Goal: Transaction & Acquisition: Purchase product/service

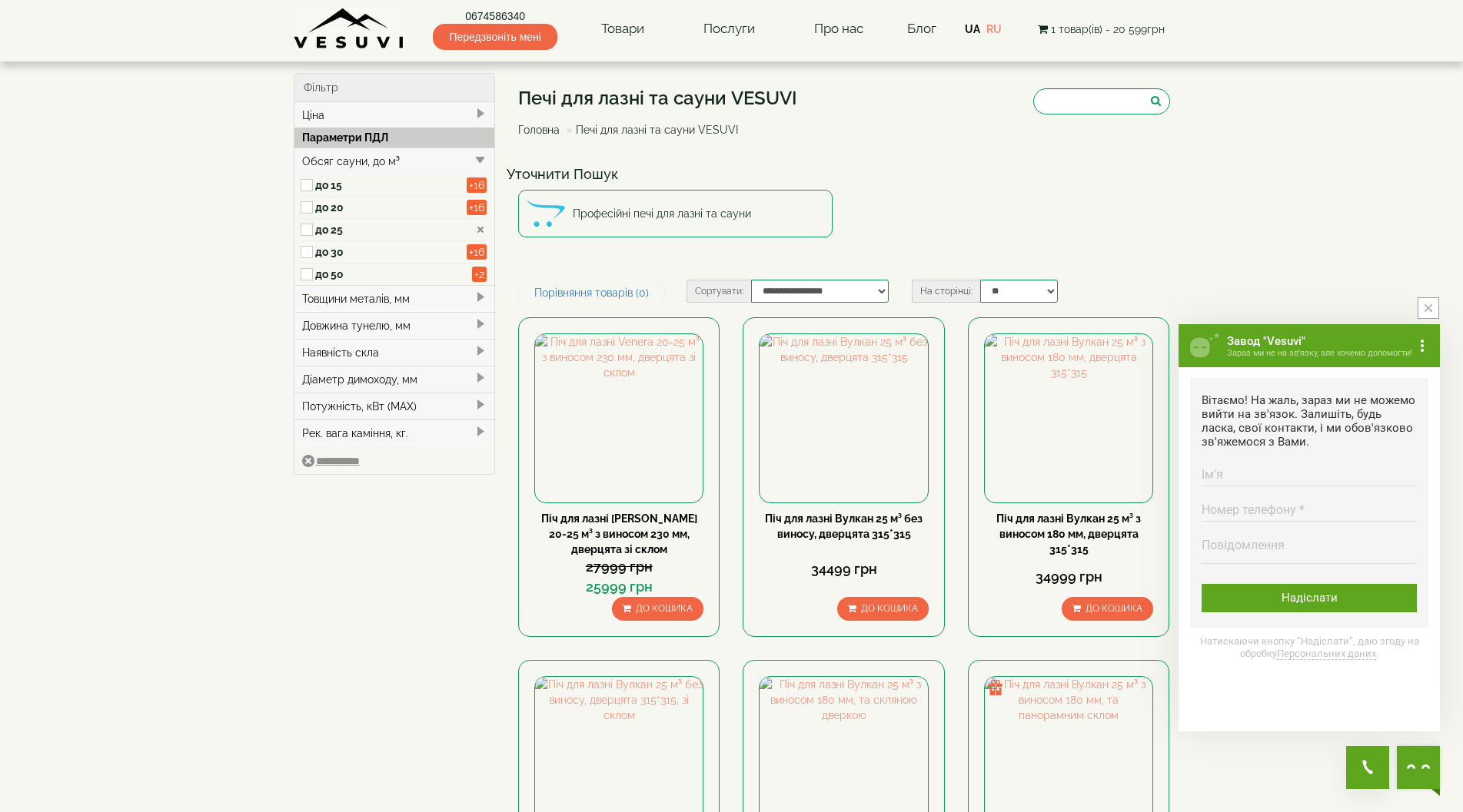
click at [925, 294] on label "На сторінці:" at bounding box center [946, 291] width 69 height 23
click at [980, 294] on select "** ** ** ** ***" at bounding box center [1020, 291] width 79 height 23
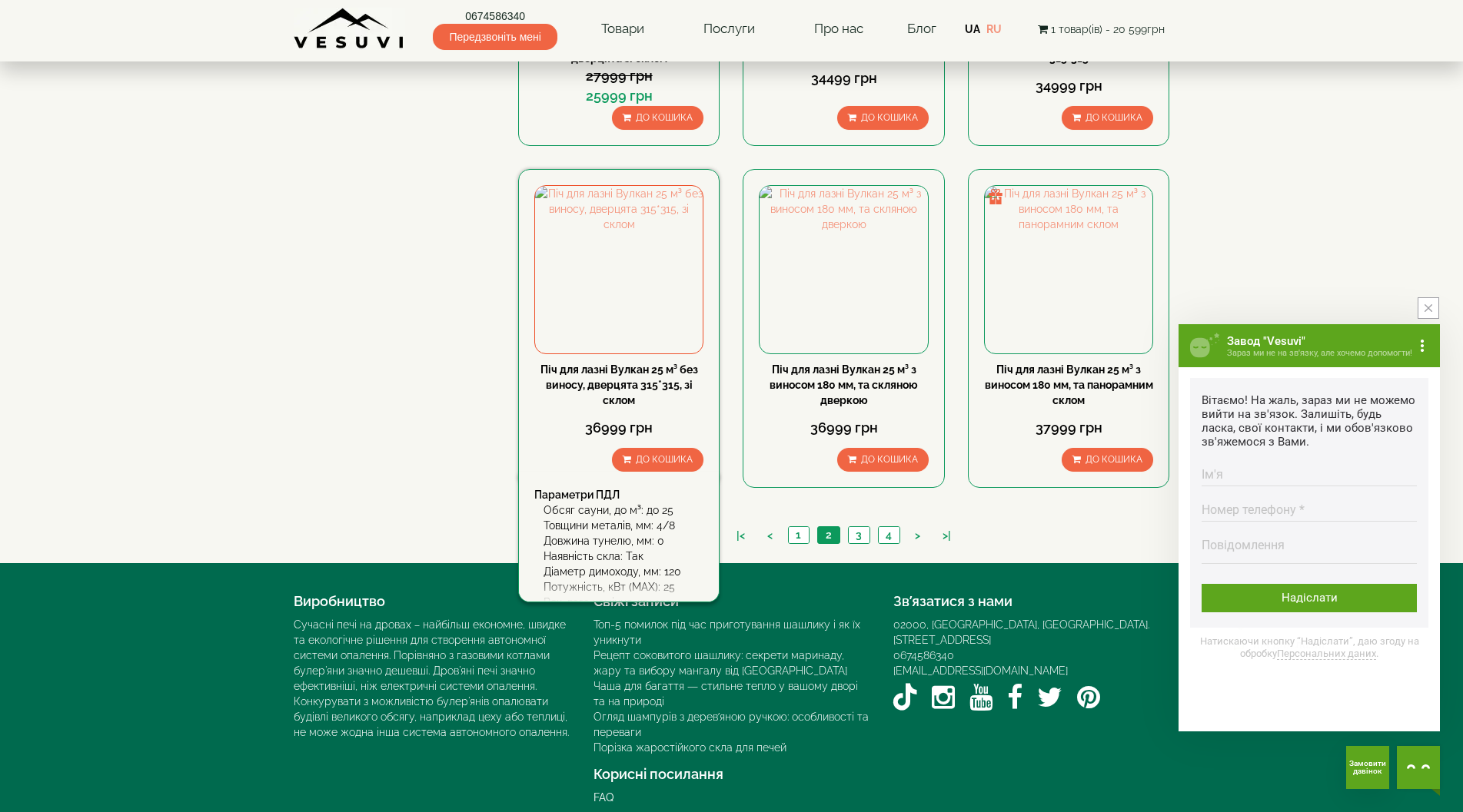
scroll to position [507, 0]
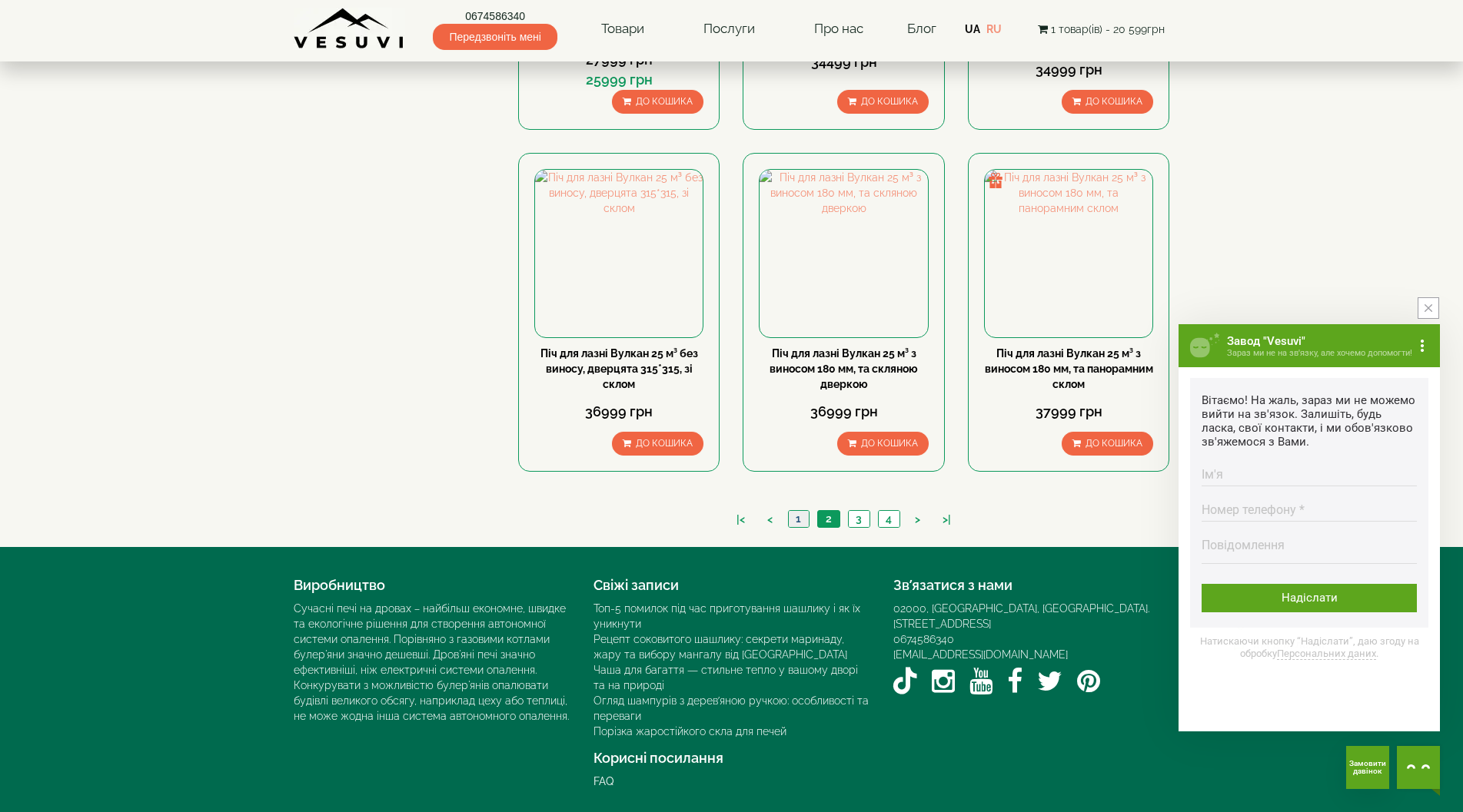
click at [797, 519] on link "1" at bounding box center [798, 519] width 21 height 16
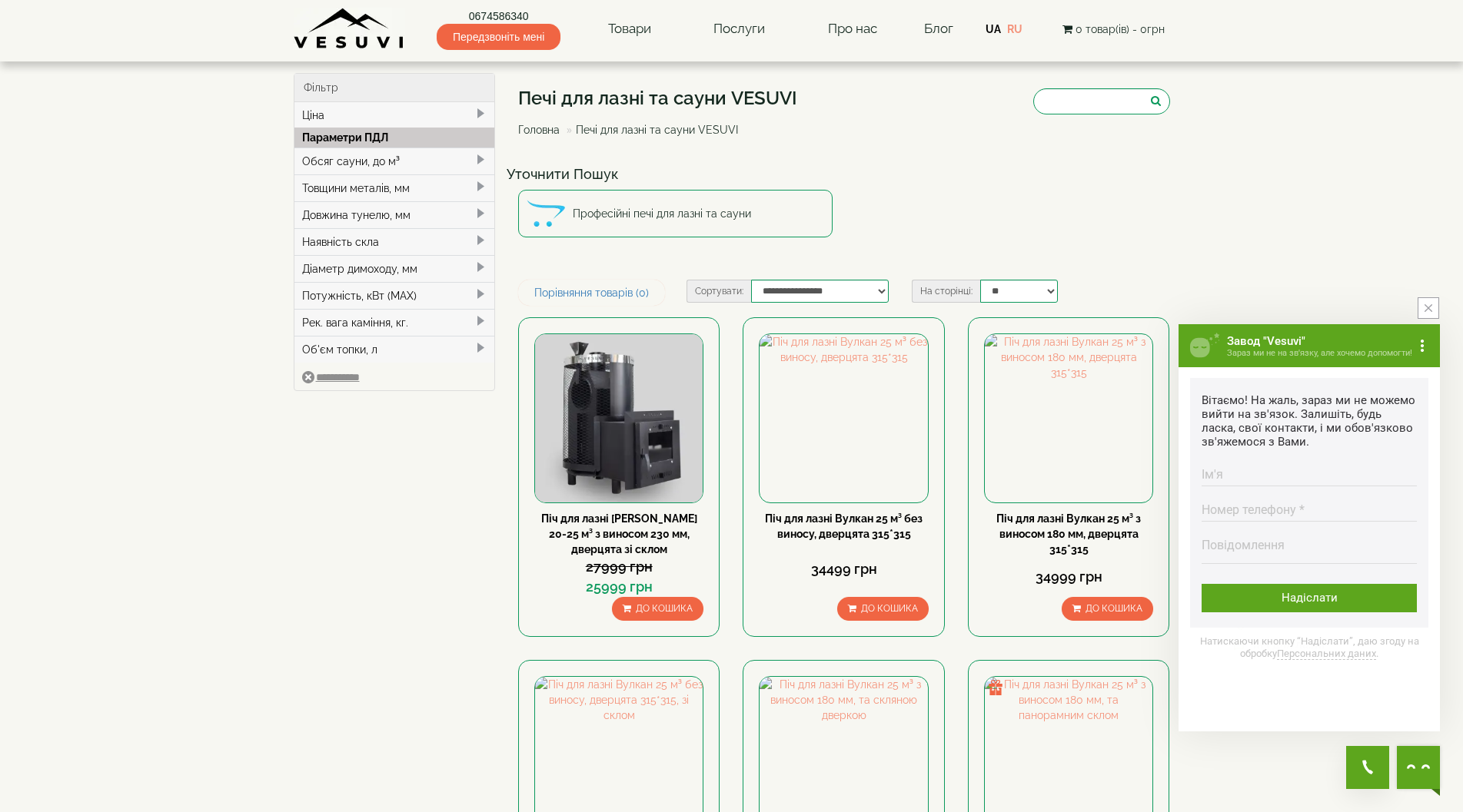
click at [480, 155] on span at bounding box center [480, 160] width 12 height 12
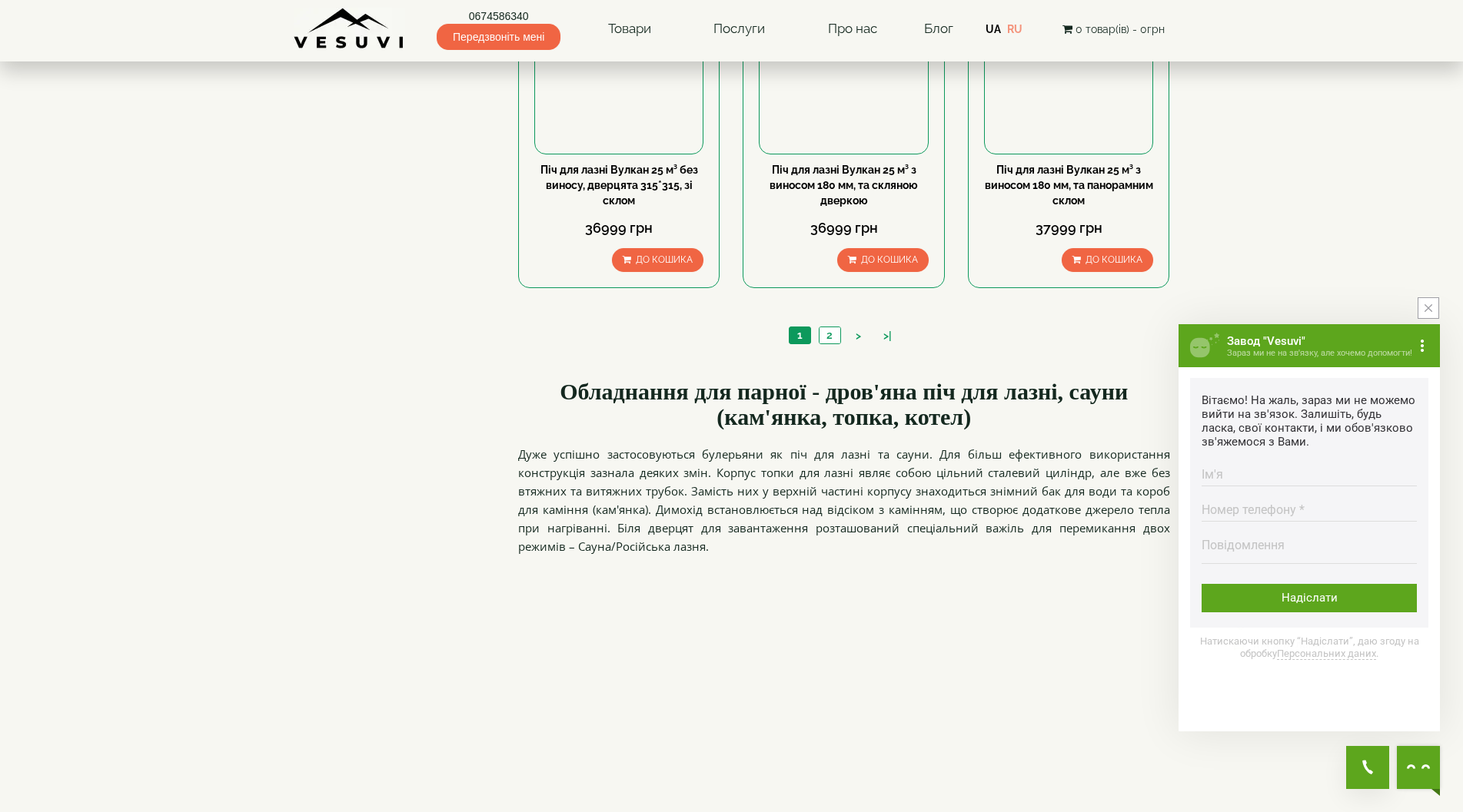
scroll to position [692, 0]
click at [830, 335] on link "2" at bounding box center [829, 335] width 22 height 16
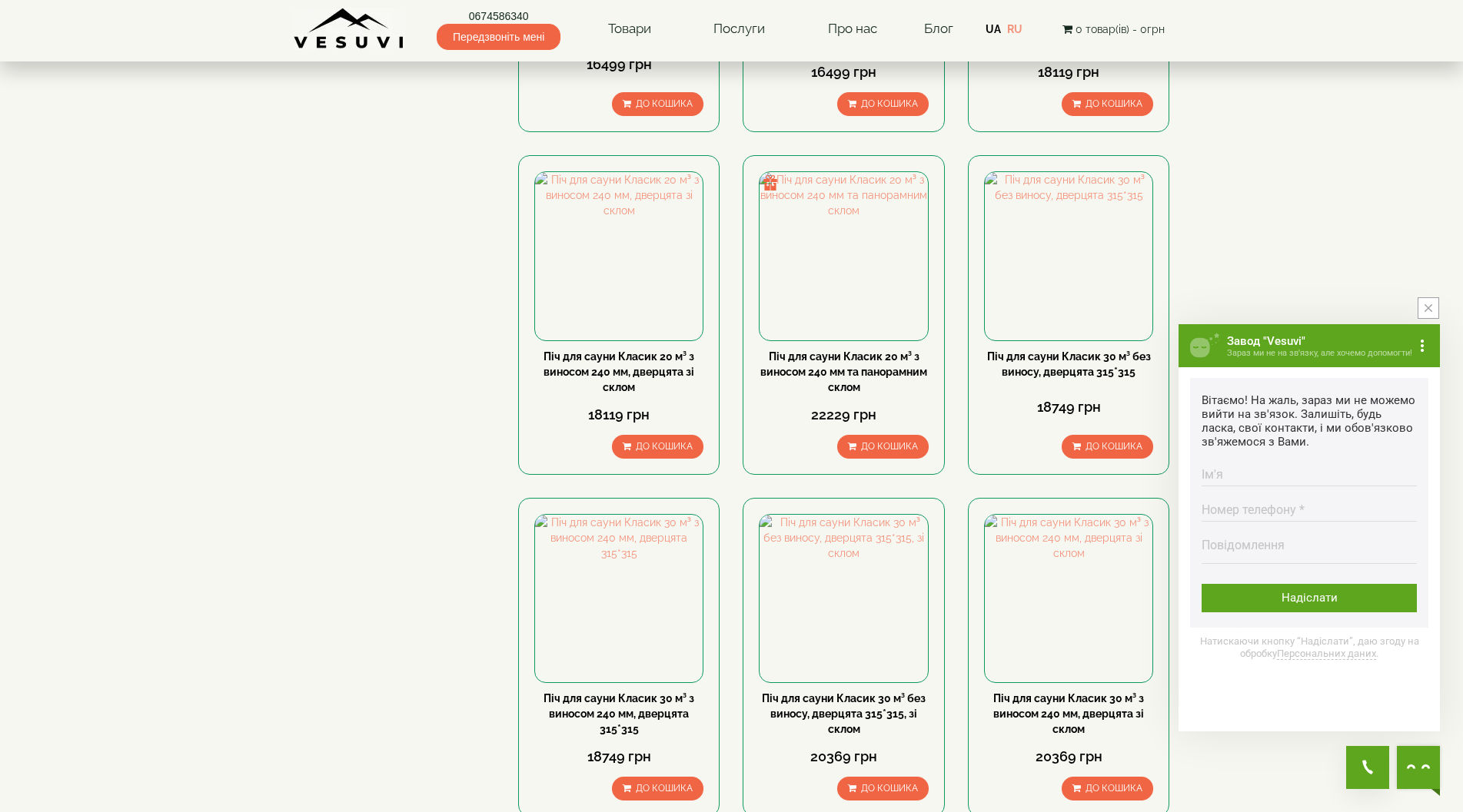
scroll to position [1461, 0]
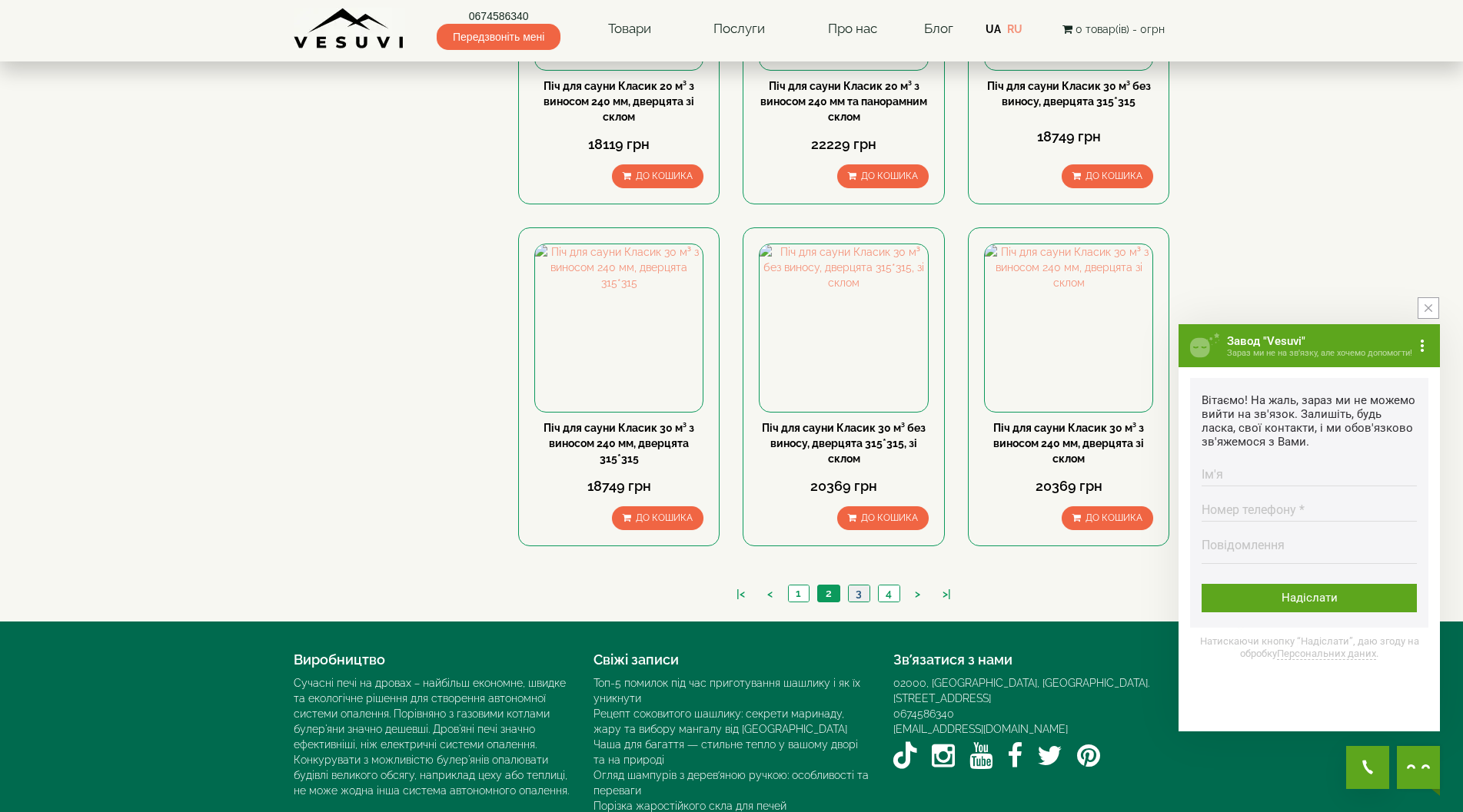
click at [857, 590] on link "3" at bounding box center [858, 593] width 22 height 16
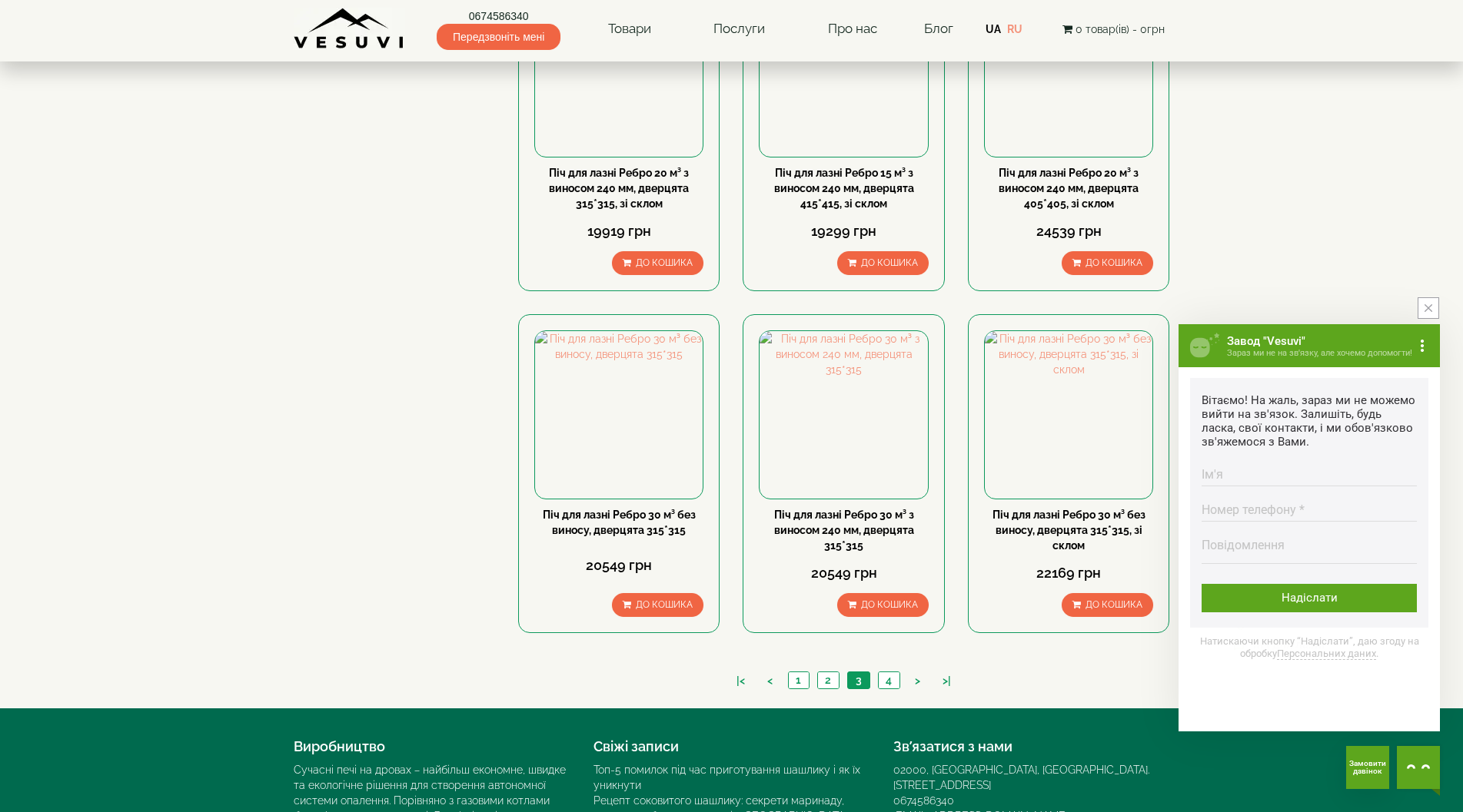
scroll to position [1535, 0]
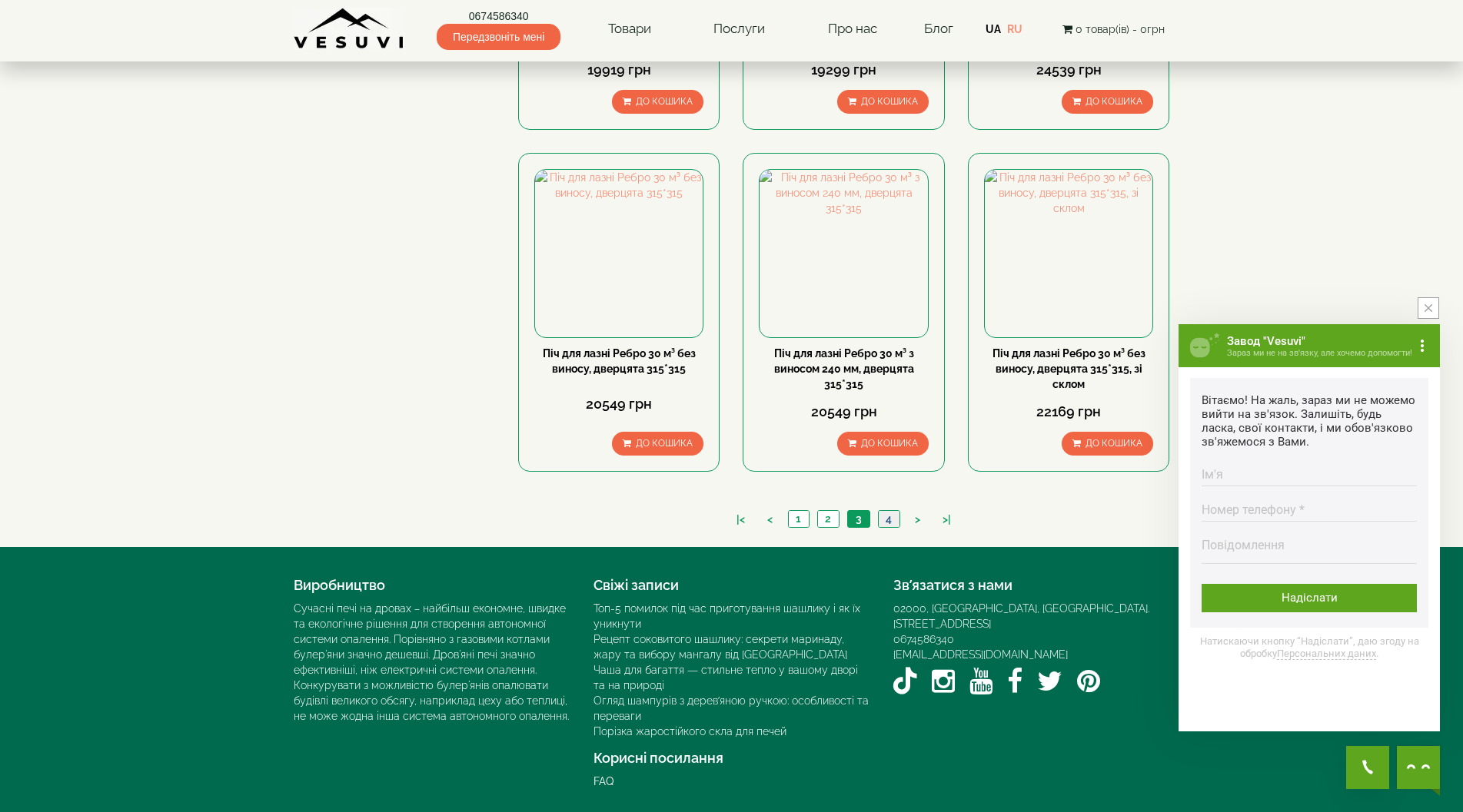
click at [885, 518] on link "4" at bounding box center [888, 519] width 22 height 16
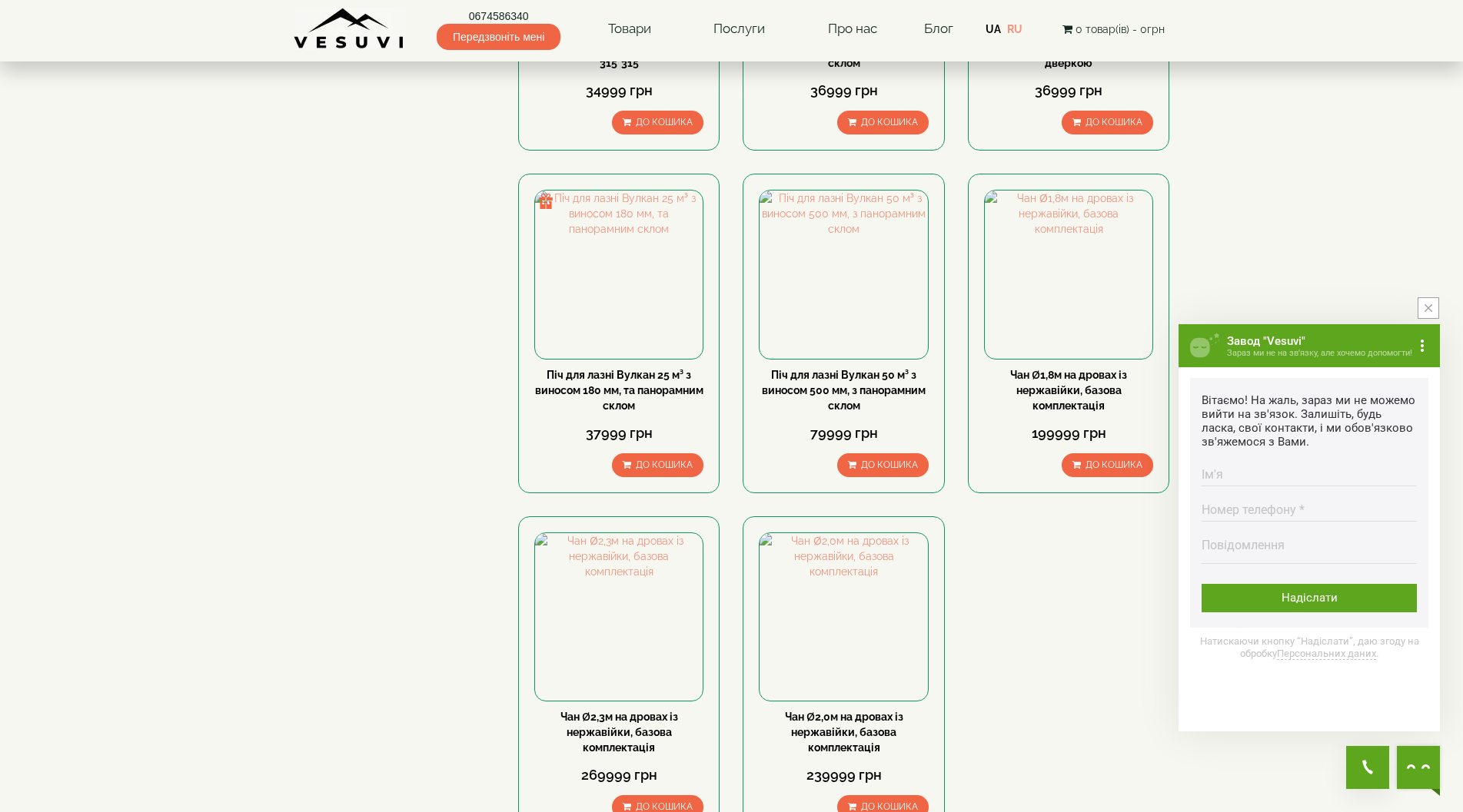
scroll to position [1076, 0]
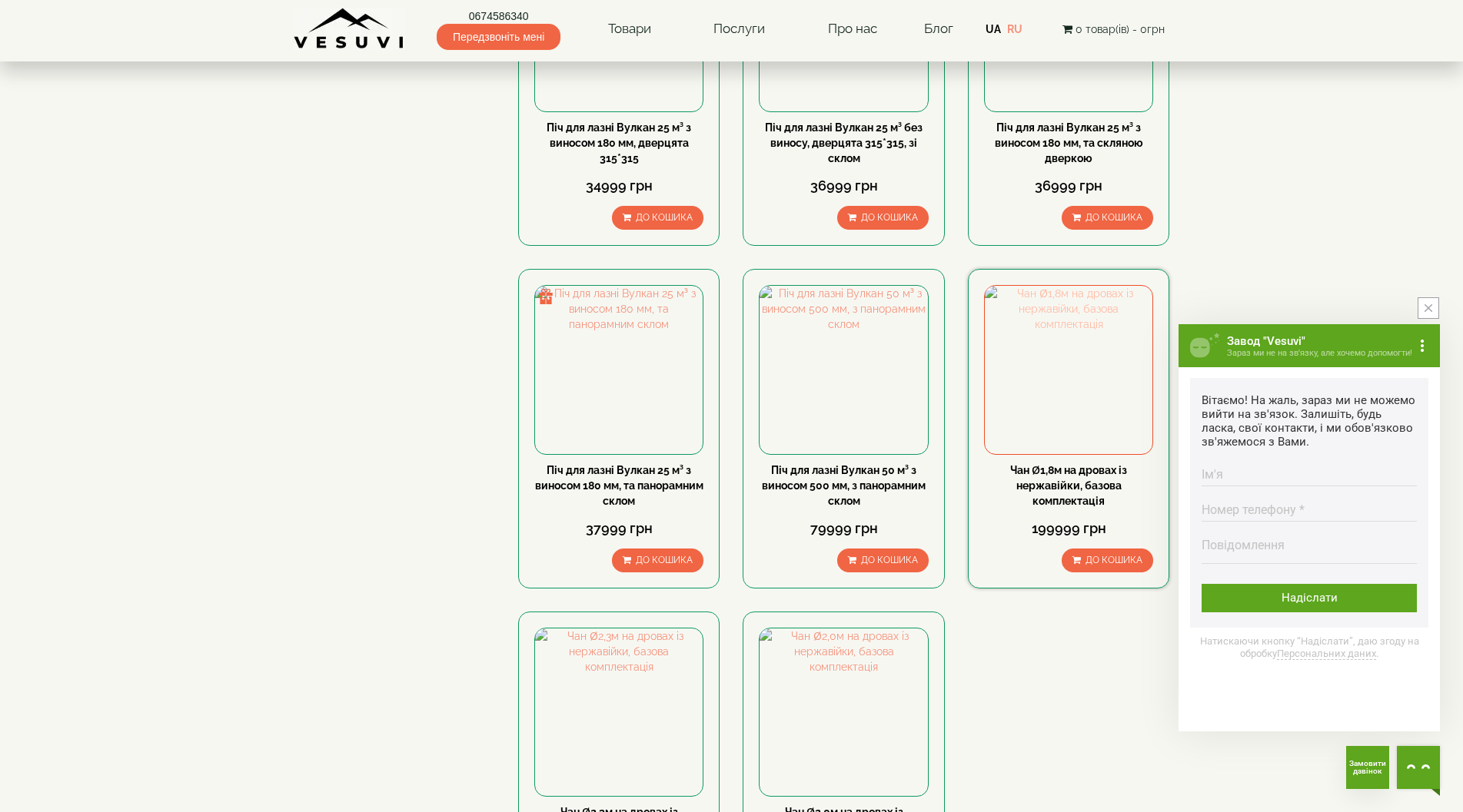
click at [1094, 409] on img at bounding box center [1068, 369] width 167 height 167
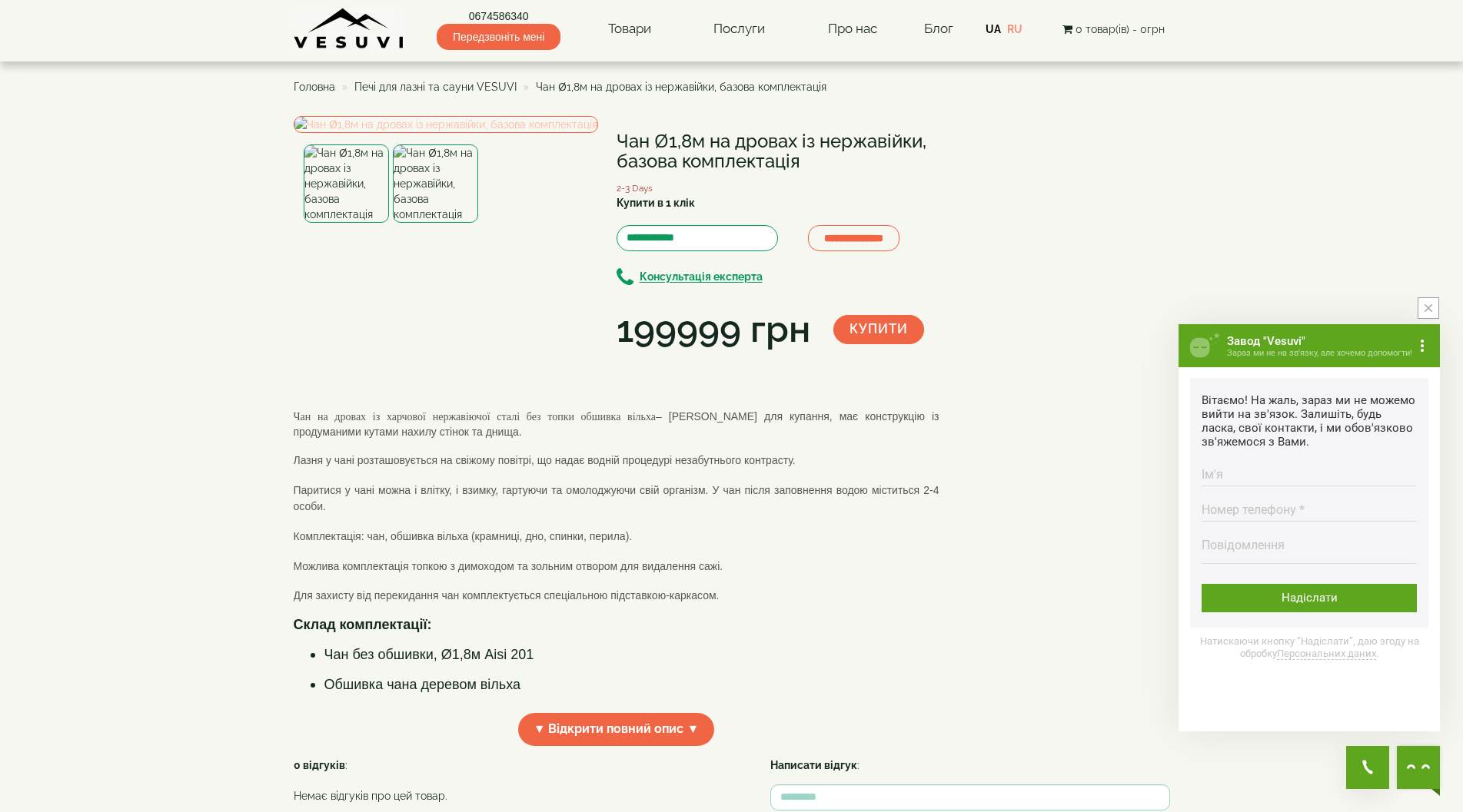
click at [437, 133] on img at bounding box center [446, 124] width 305 height 17
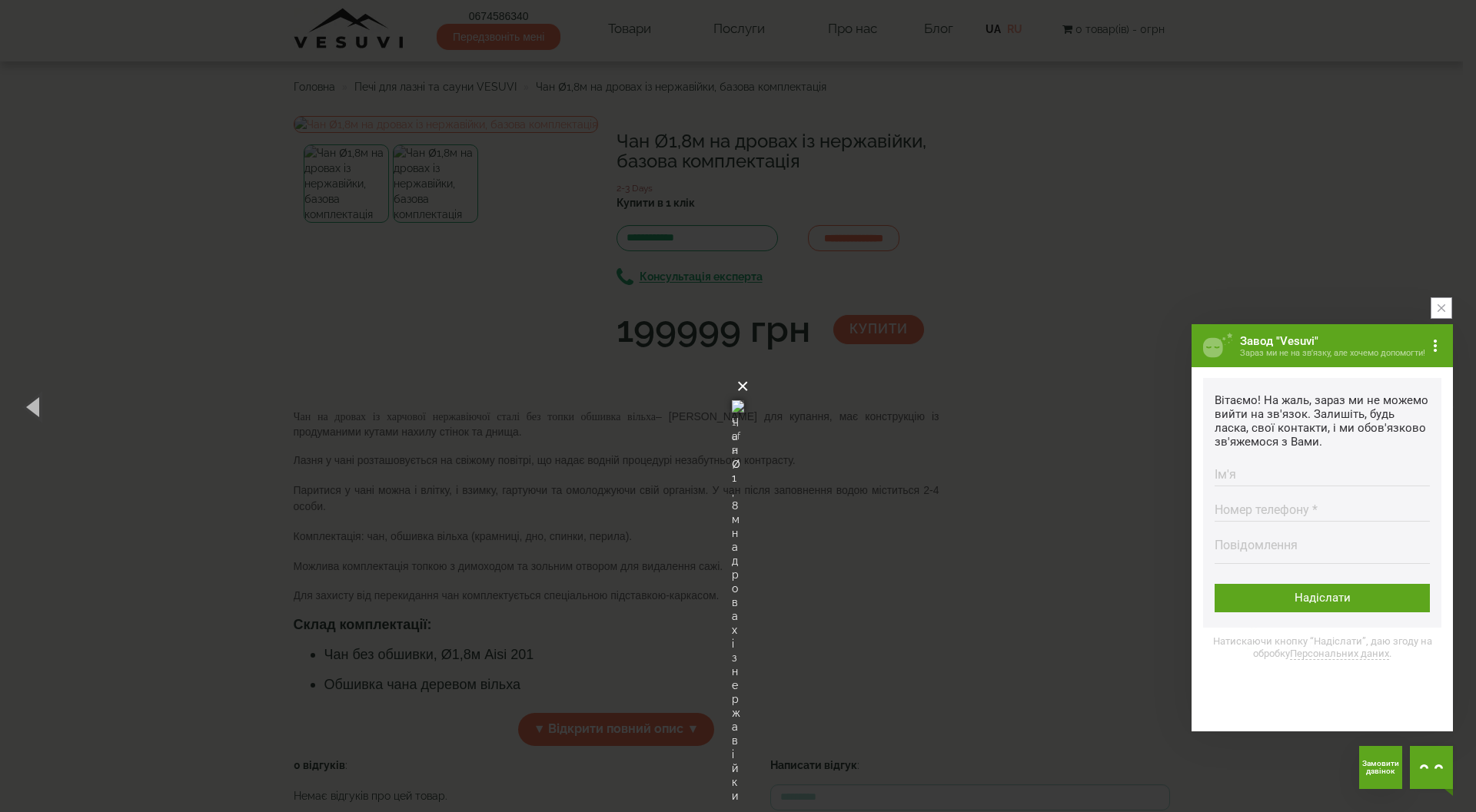
click at [749, 369] on button "×" at bounding box center [743, 386] width 12 height 34
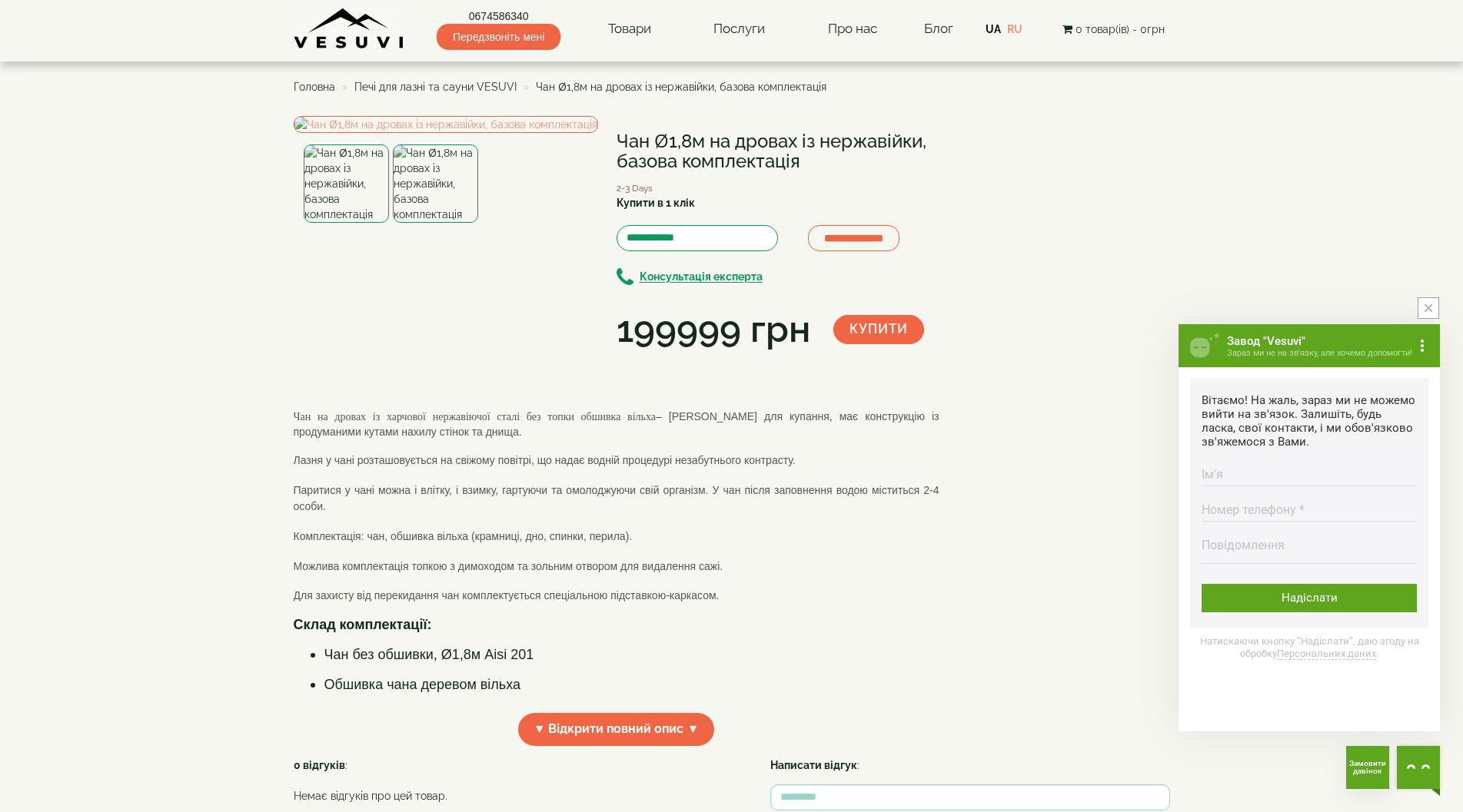
click at [451, 223] on img at bounding box center [435, 184] width 86 height 79
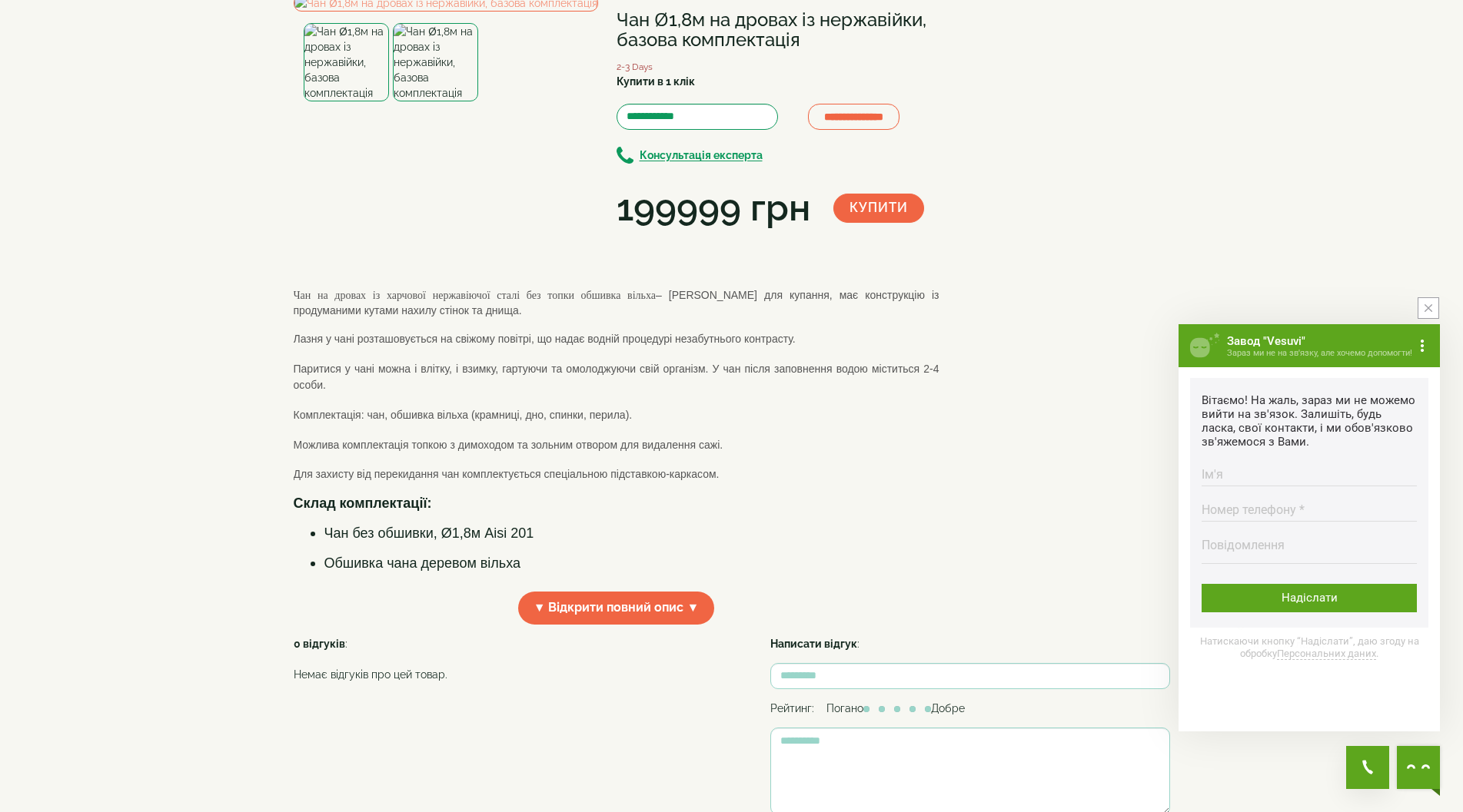
scroll to position [308, 0]
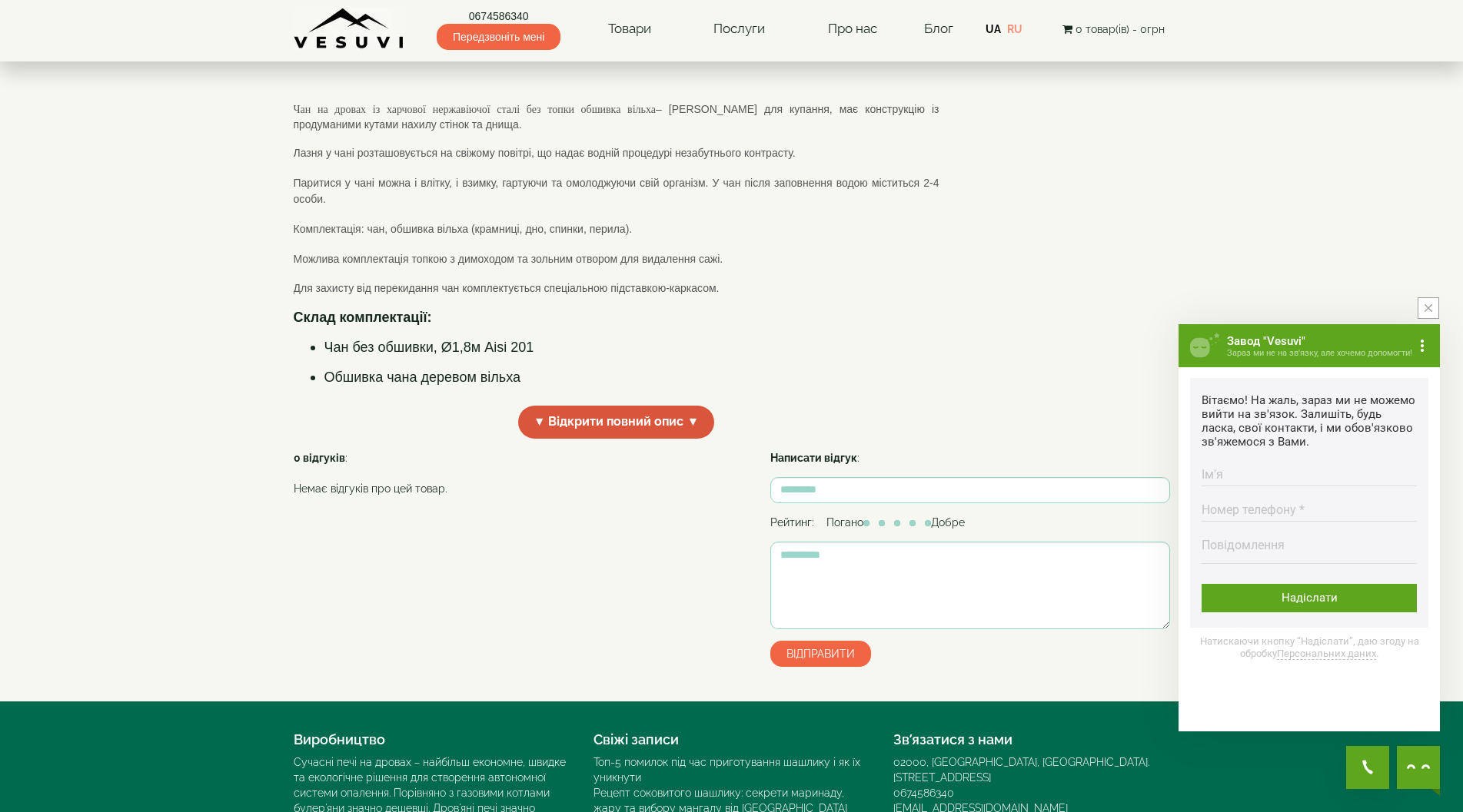
click at [687, 439] on span "▼ Відкрити повний опис ▼" at bounding box center [616, 422] width 197 height 33
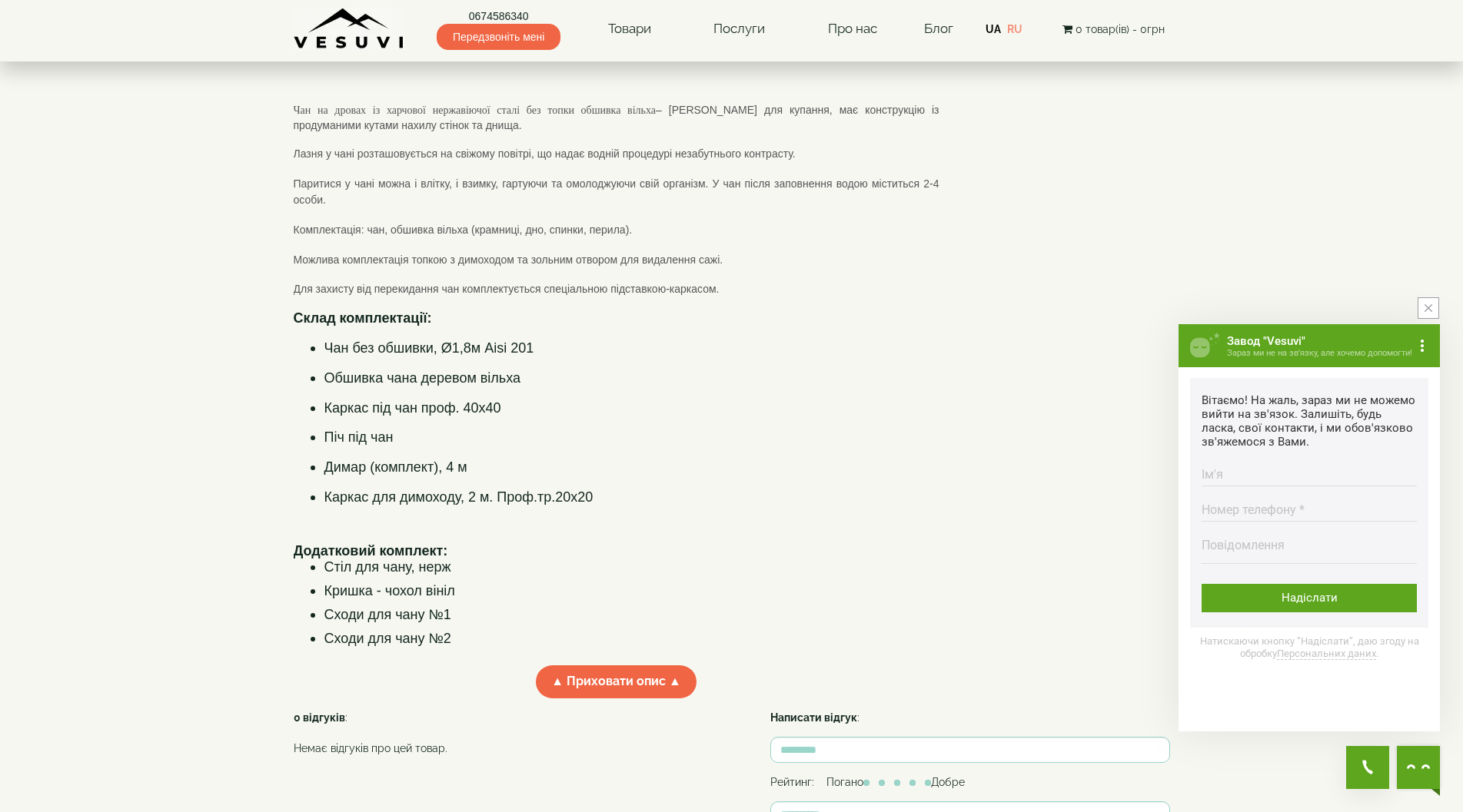
scroll to position [0, 0]
